Goal: Information Seeking & Learning: Find specific fact

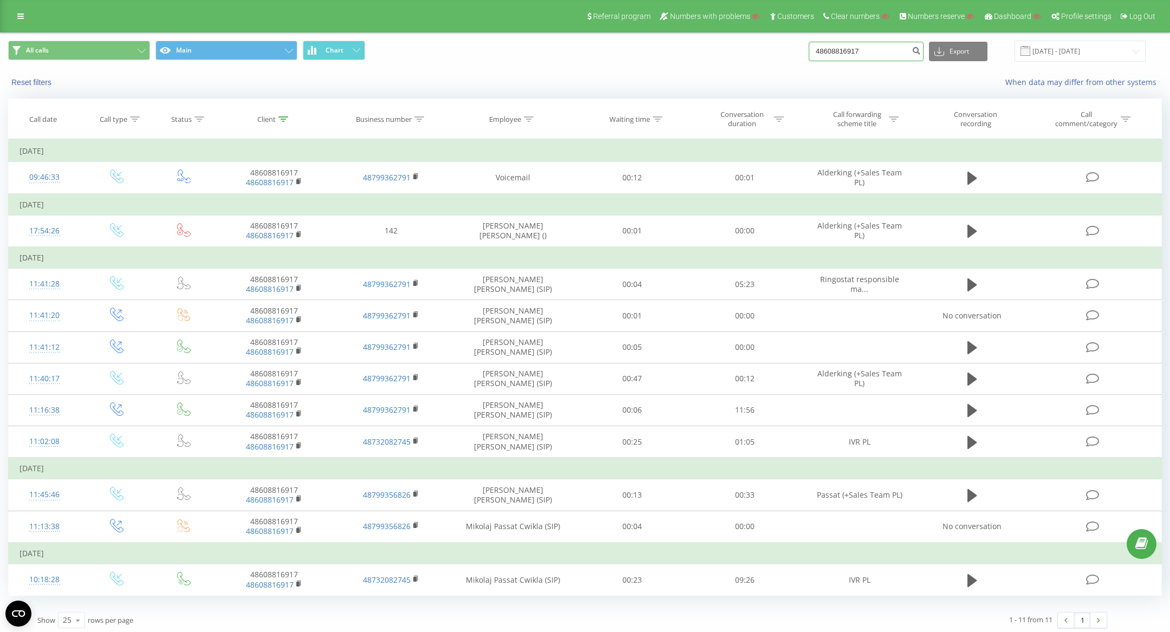
click at [859, 52] on input "48608816917" at bounding box center [866, 51] width 115 height 19
paste input "798725639"
type input "48798725639"
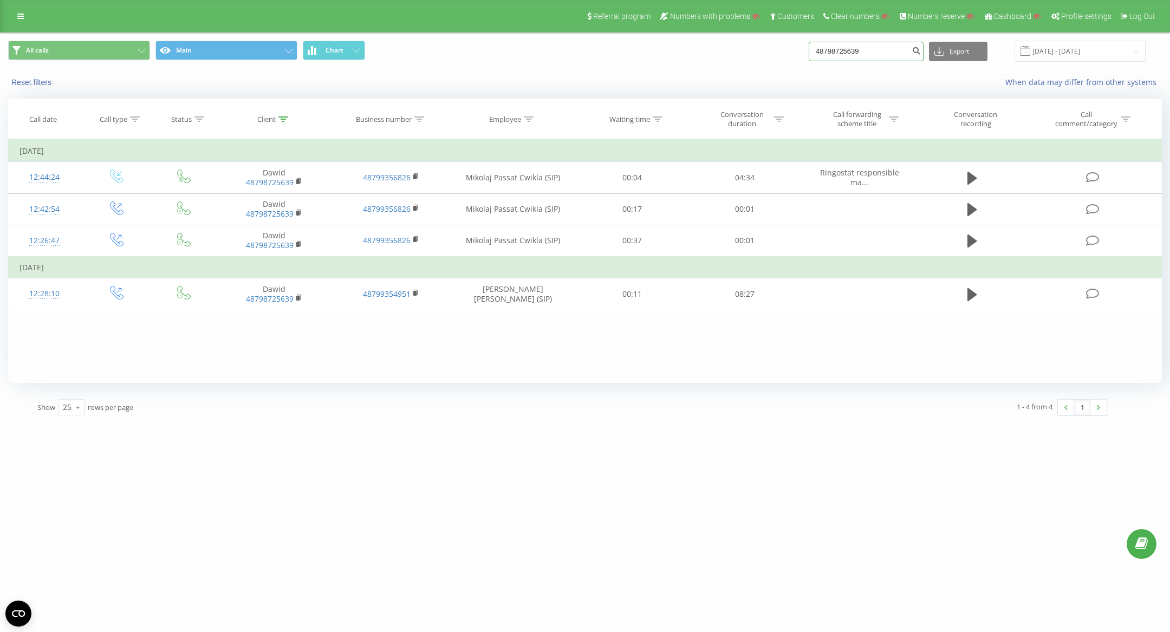
click at [858, 51] on input "48798725639" at bounding box center [866, 51] width 115 height 19
paste input "539956255"
type input "48539956255"
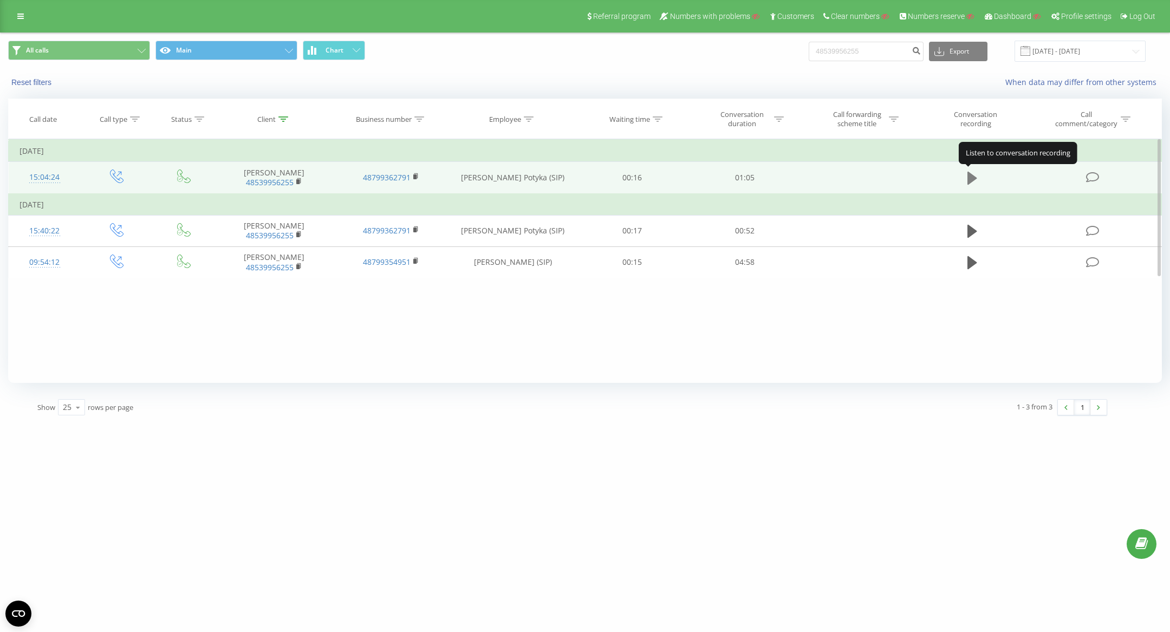
click at [976, 174] on icon at bounding box center [972, 178] width 10 height 15
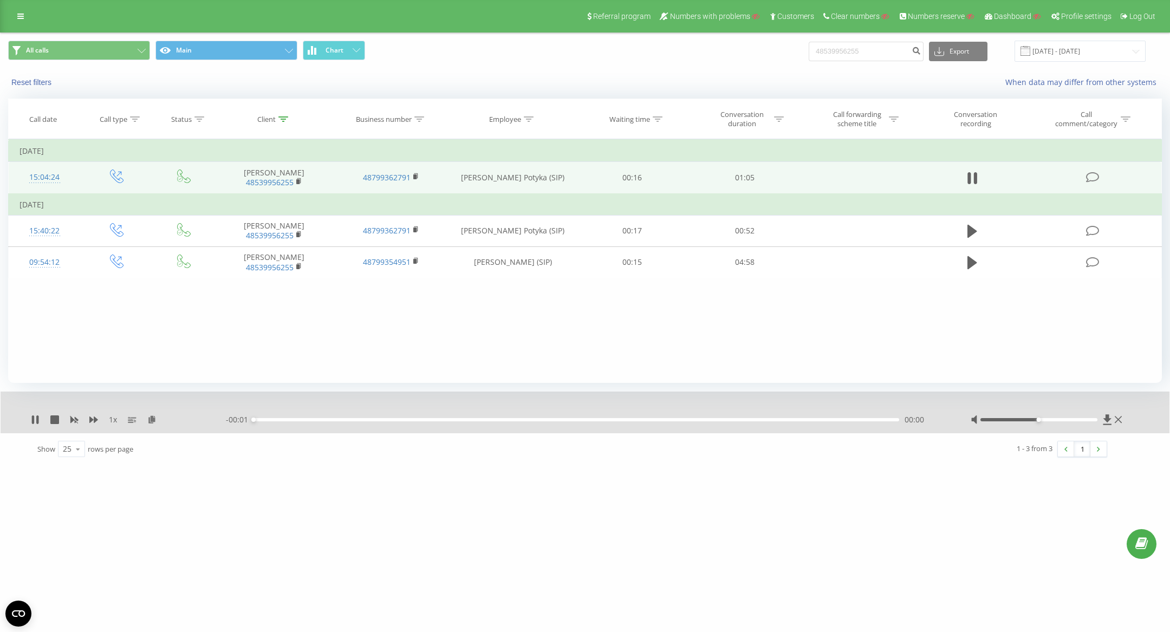
click at [879, 41] on div "48539956255 Export .csv .xls .xlsx 19.05.2025 - 19.08.2025" at bounding box center [977, 51] width 337 height 21
click at [879, 49] on input "48539956255" at bounding box center [866, 51] width 115 height 19
paste input "123123123"
type input "48123123123"
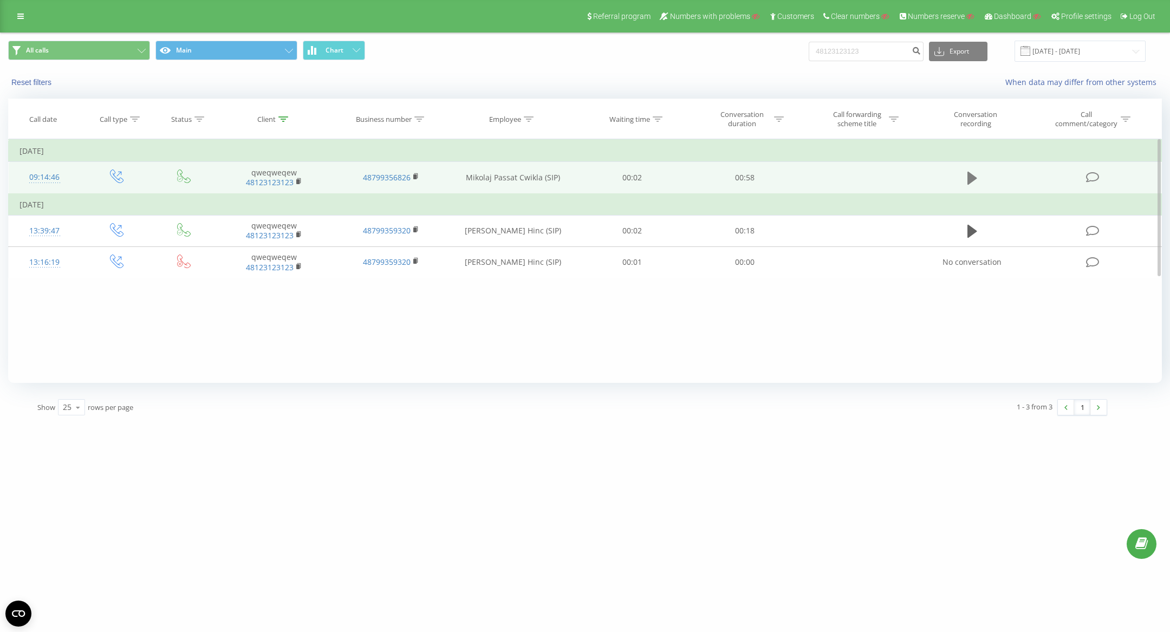
click at [972, 175] on icon at bounding box center [972, 178] width 10 height 13
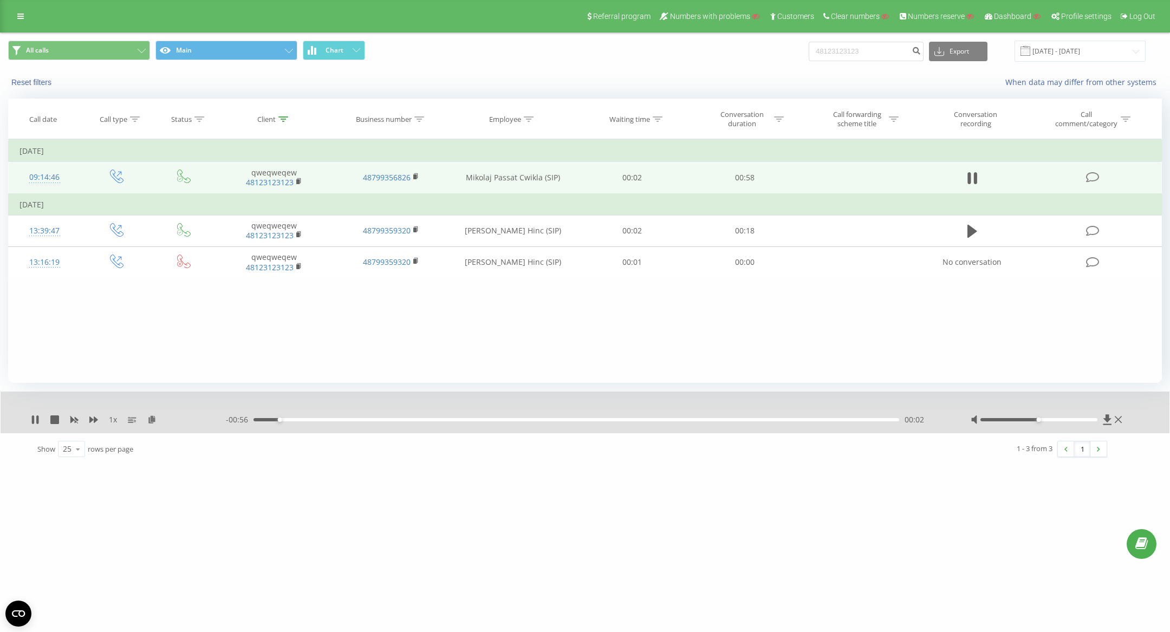
click at [379, 419] on div "00:02" at bounding box center [576, 419] width 646 height 3
click at [472, 419] on div "00:19" at bounding box center [576, 419] width 646 height 3
click at [631, 421] on div "00:24" at bounding box center [576, 419] width 646 height 3
click at [751, 419] on div "00:45" at bounding box center [576, 419] width 646 height 3
click at [37, 418] on icon at bounding box center [37, 419] width 2 height 9
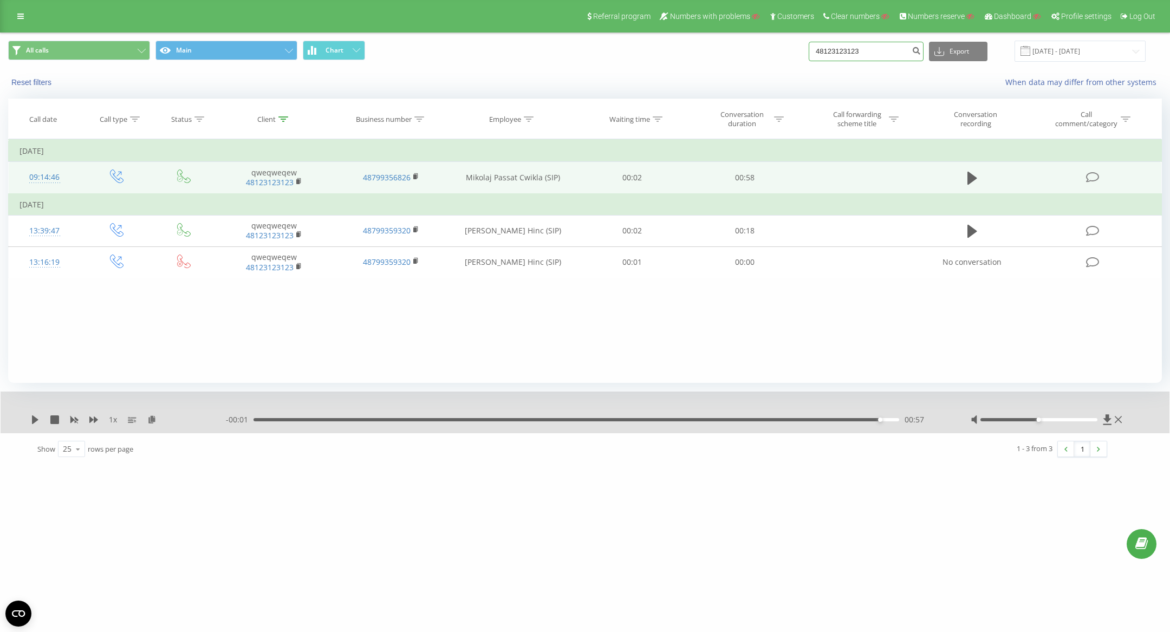
click at [864, 47] on input "48123123123" at bounding box center [866, 51] width 115 height 19
paste input "798725639"
type input "48798725639"
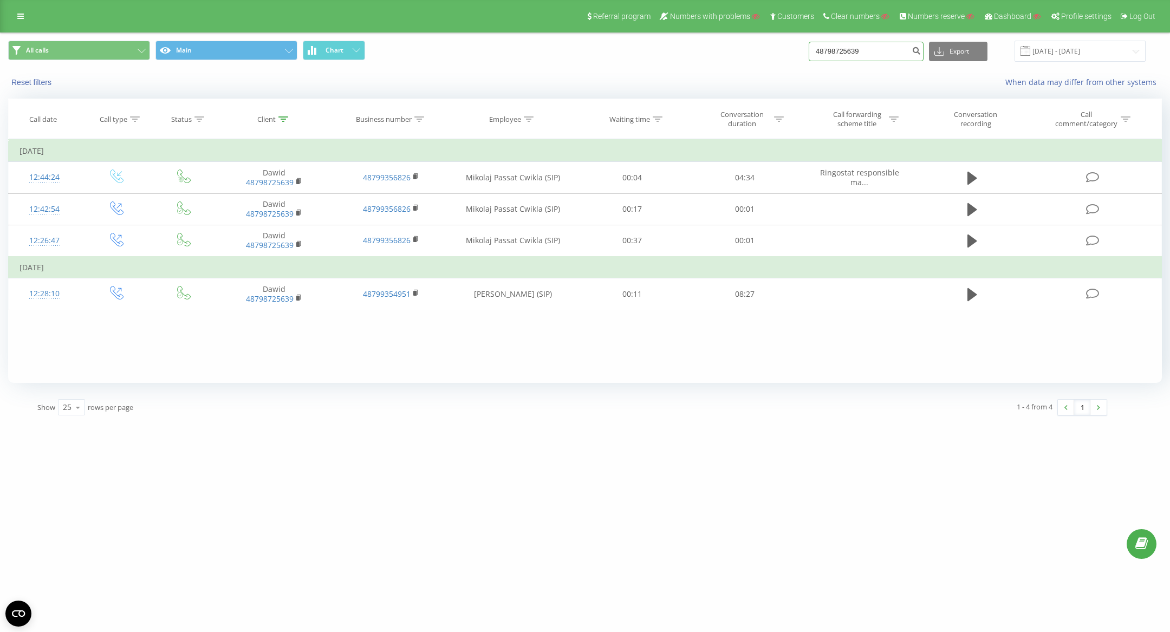
click at [876, 53] on input "48798725639" at bounding box center [866, 51] width 115 height 19
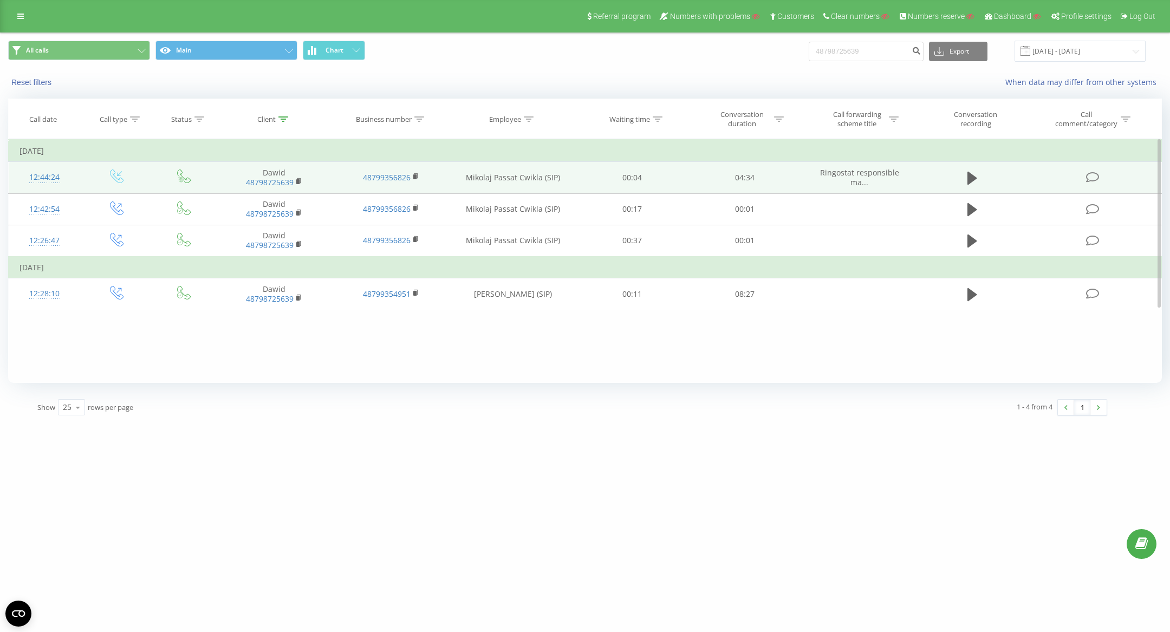
click at [1093, 176] on icon at bounding box center [1093, 177] width 14 height 11
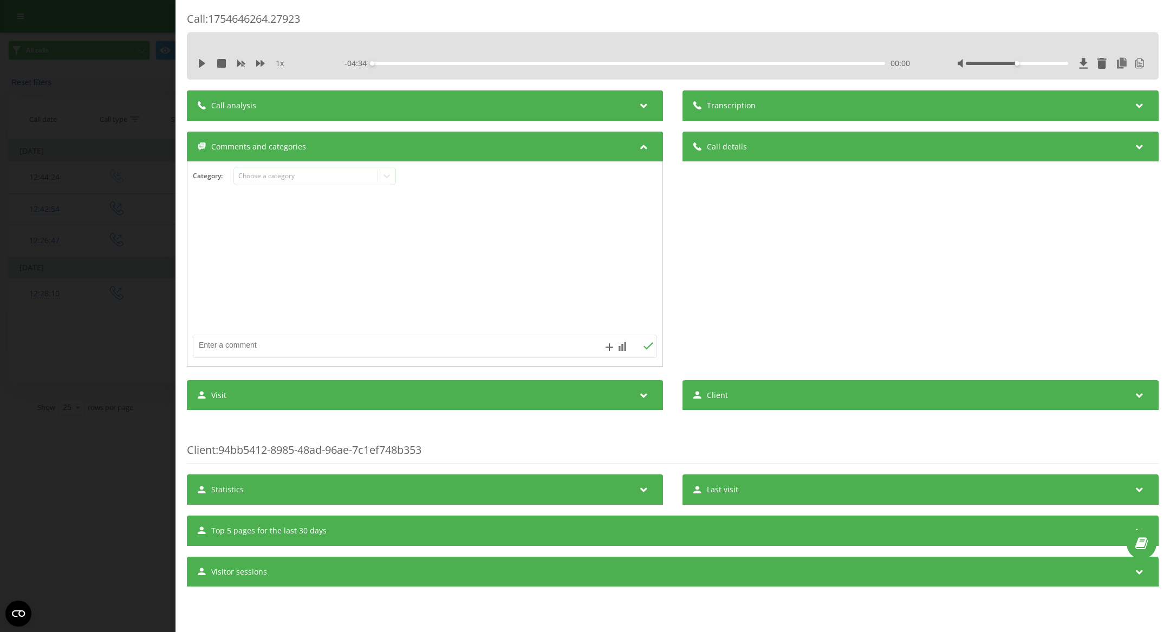
click at [200, 58] on div "1 x" at bounding box center [255, 63] width 114 height 11
click at [201, 64] on icon at bounding box center [202, 63] width 6 height 9
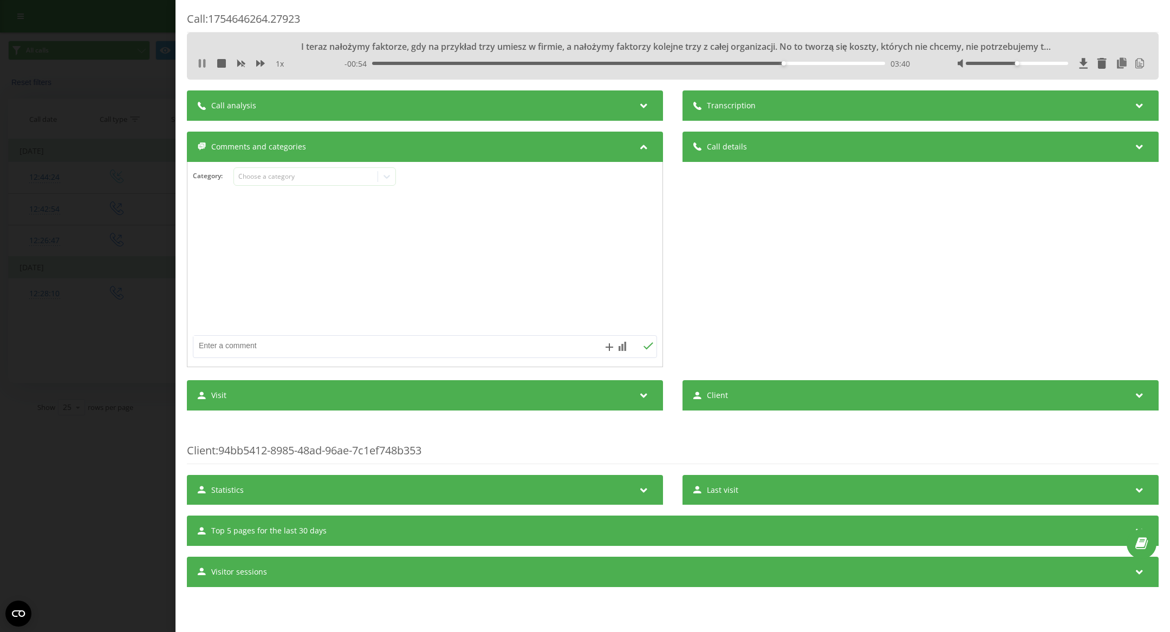
click at [201, 60] on icon at bounding box center [202, 63] width 9 height 9
click at [87, 42] on div "Call : 1754646264.27923 I teraz nałożymy faktorze, gdy na przykład trzy umiesz …" at bounding box center [585, 316] width 1170 height 632
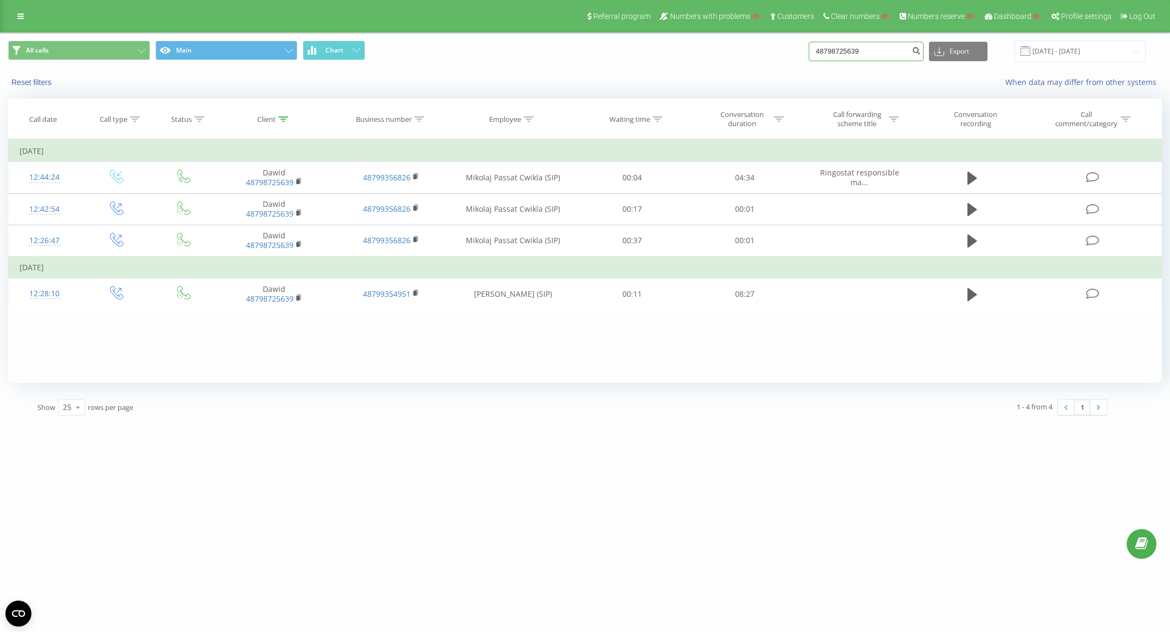
click at [870, 45] on input "48798725639" at bounding box center [866, 51] width 115 height 19
paste input "0766379942"
type input "40766379942"
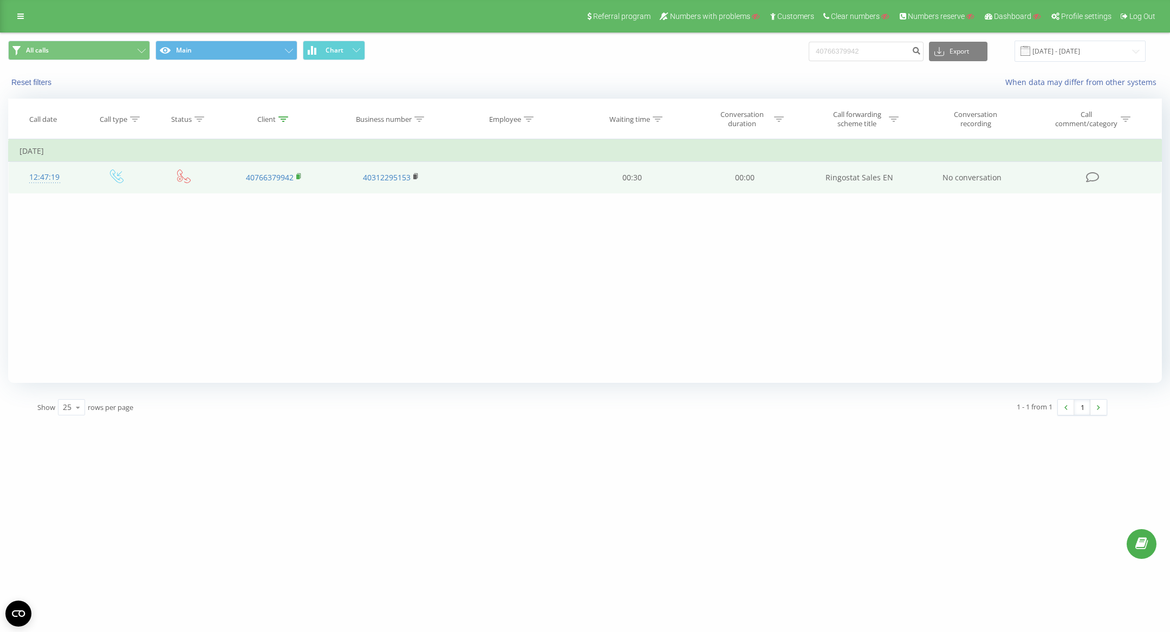
click at [299, 175] on rect at bounding box center [297, 176] width 3 height 5
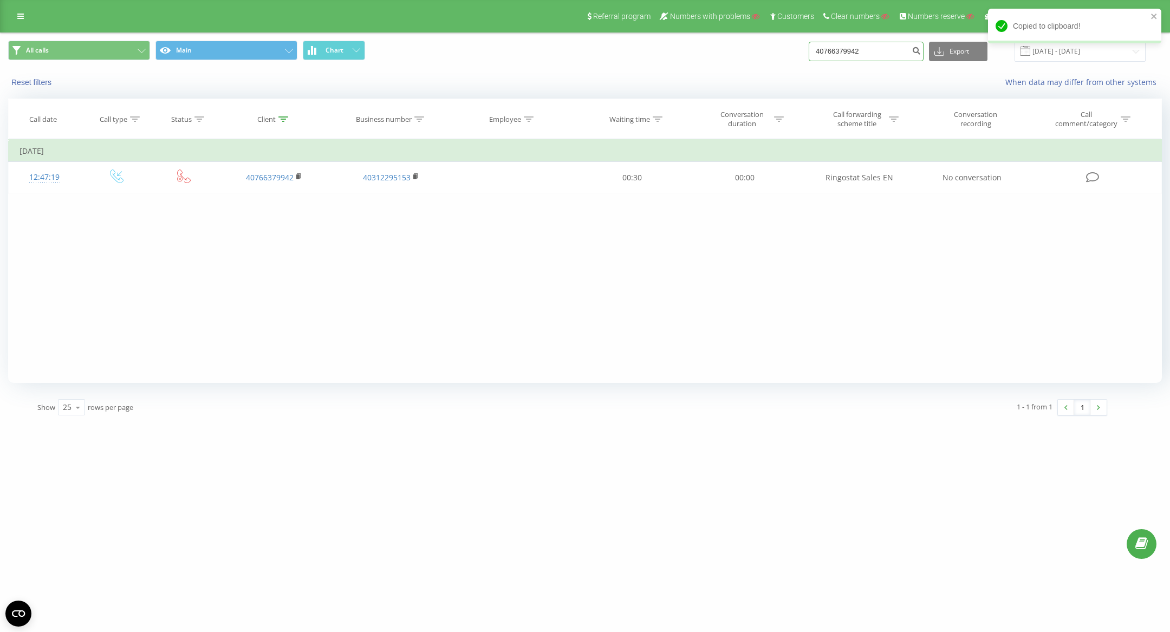
click at [869, 55] on input "40766379942" at bounding box center [866, 51] width 115 height 19
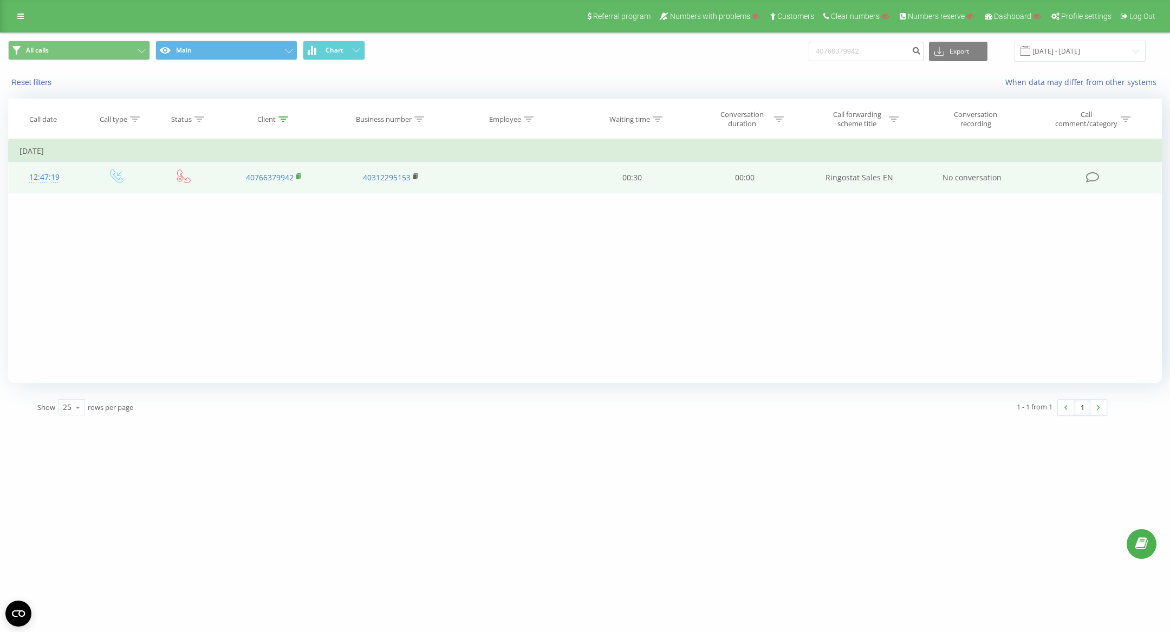
click at [300, 177] on icon at bounding box center [299, 175] width 4 height 5
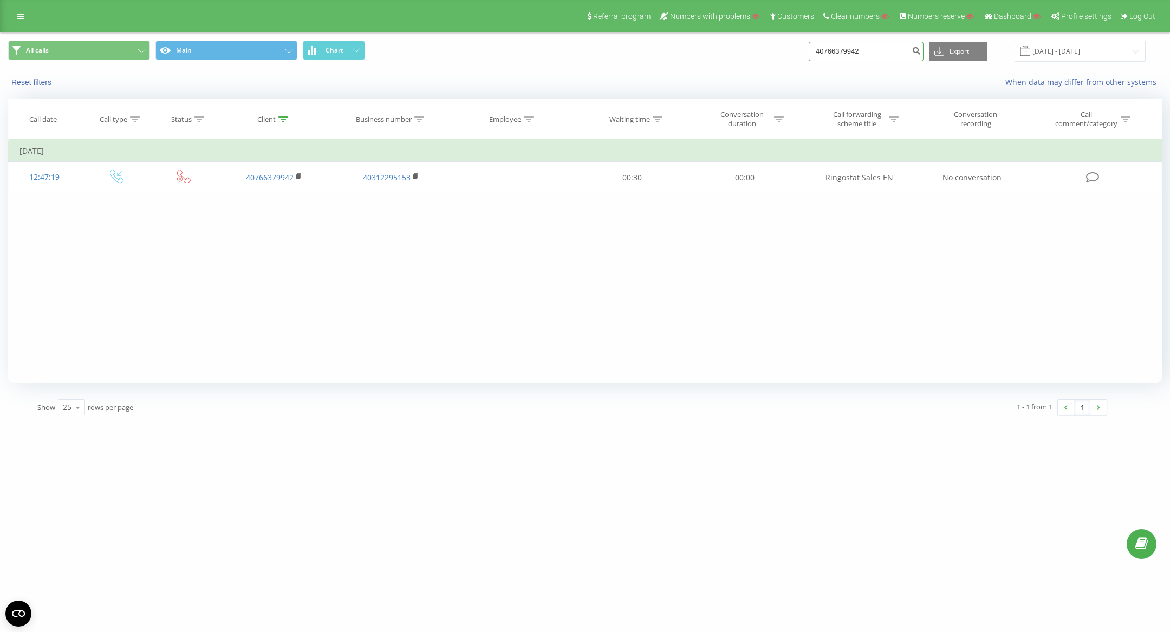
click at [866, 50] on input "40766379942" at bounding box center [866, 51] width 115 height 19
paste input
